Goal: Information Seeking & Learning: Check status

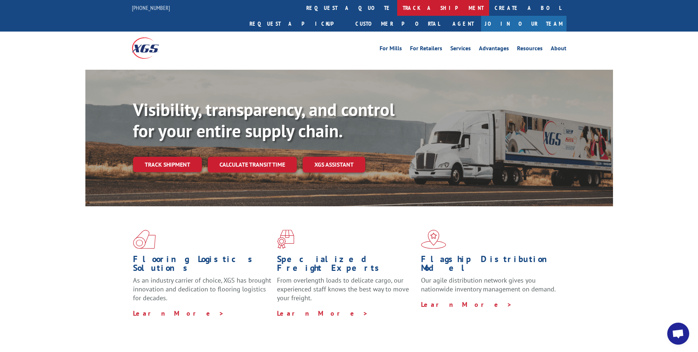
click at [397, 10] on link "track a shipment" at bounding box center [443, 8] width 92 height 16
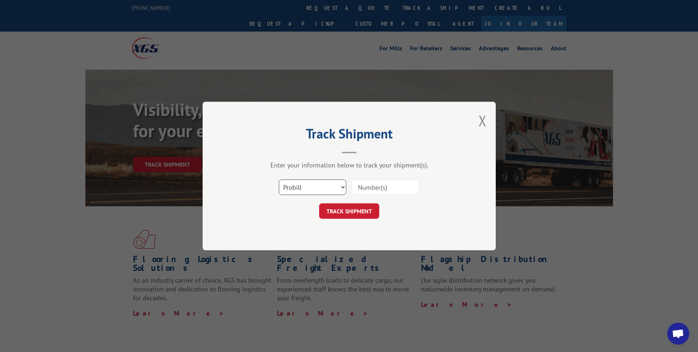
click at [341, 187] on select "Select category... Probill BOL PO" at bounding box center [312, 186] width 67 height 15
select select "bol"
click at [279, 179] on select "Select category... Probill BOL PO" at bounding box center [312, 186] width 67 height 15
click at [368, 184] on input at bounding box center [385, 186] width 67 height 15
paste input "7079677"
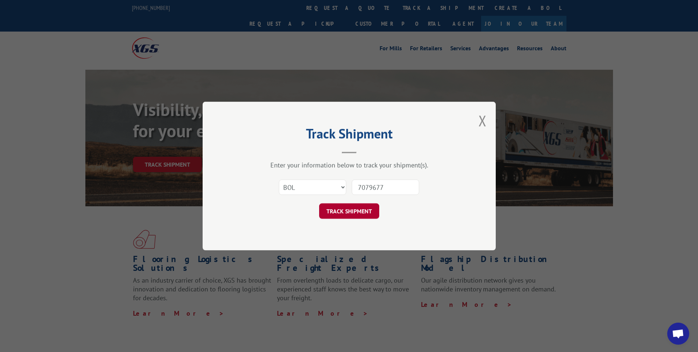
type input "7079677"
click at [355, 209] on button "TRACK SHIPMENT" at bounding box center [349, 210] width 60 height 15
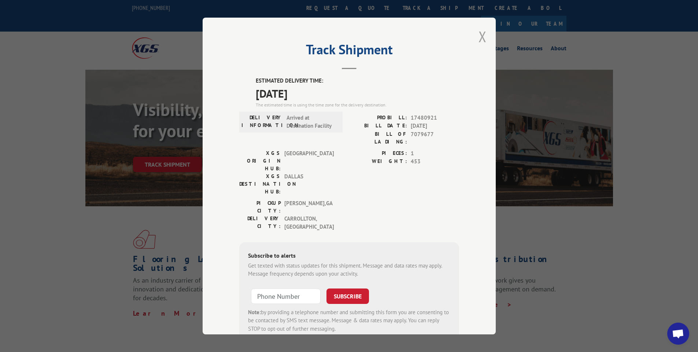
click at [480, 34] on button "Close modal" at bounding box center [483, 36] width 8 height 19
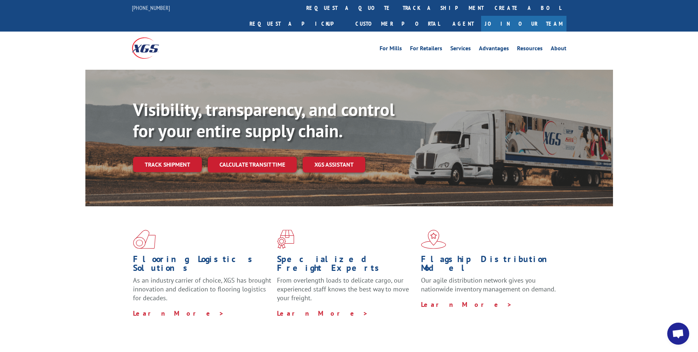
drag, startPoint x: 330, startPoint y: 10, endPoint x: 326, endPoint y: 11, distance: 4.4
click at [397, 10] on link "track a shipment" at bounding box center [443, 8] width 92 height 16
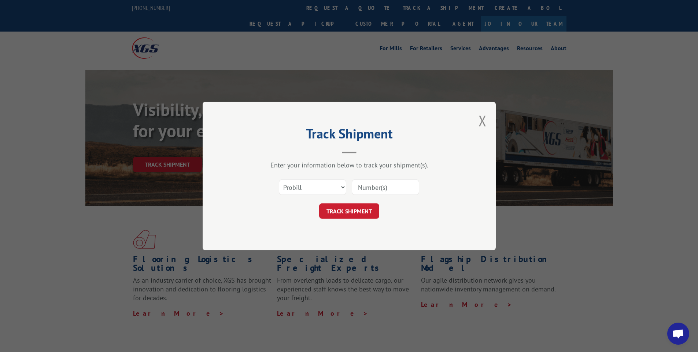
click at [373, 187] on input at bounding box center [385, 186] width 67 height 15
paste input "7063683"
type input "7063683"
click at [344, 211] on button "TRACK SHIPMENT" at bounding box center [349, 210] width 60 height 15
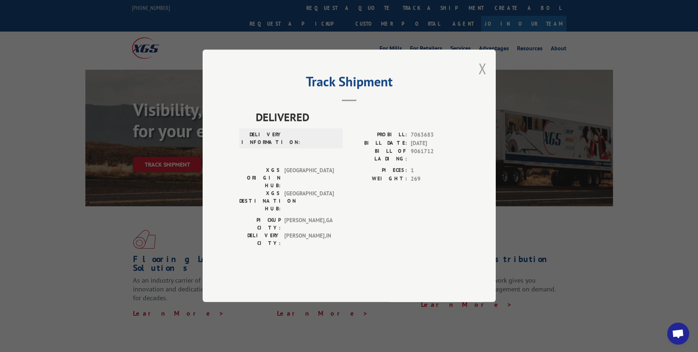
click at [482, 78] on button "Close modal" at bounding box center [483, 68] width 8 height 19
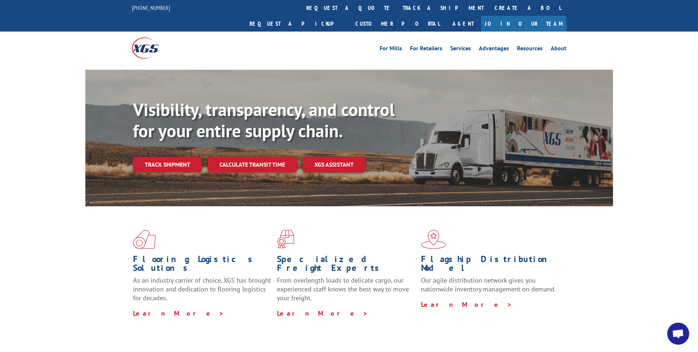
drag, startPoint x: 326, startPoint y: 8, endPoint x: 343, endPoint y: 33, distance: 29.8
click at [397, 8] on link "track a shipment" at bounding box center [443, 8] width 92 height 16
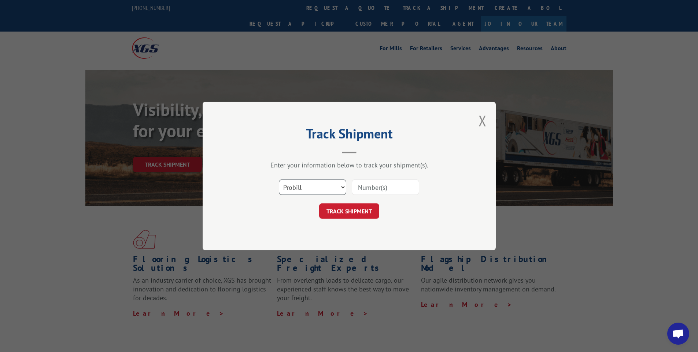
click at [334, 187] on select "Select category... Probill BOL PO" at bounding box center [312, 186] width 67 height 15
select select "bol"
click at [279, 179] on select "Select category... Probill BOL PO" at bounding box center [312, 186] width 67 height 15
click at [374, 185] on input at bounding box center [385, 186] width 67 height 15
paste input "7063683"
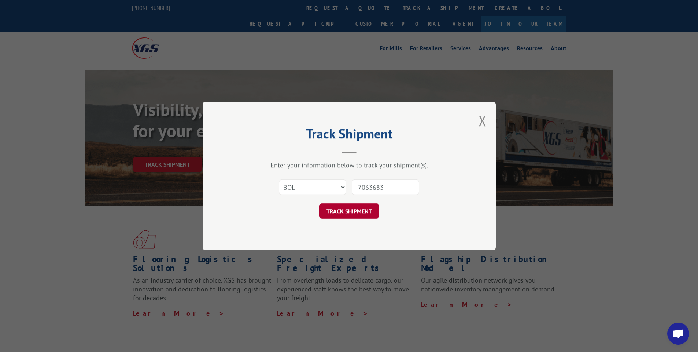
type input "7063683"
click at [357, 212] on button "TRACK SHIPMENT" at bounding box center [349, 210] width 60 height 15
